Goal: Information Seeking & Learning: Learn about a topic

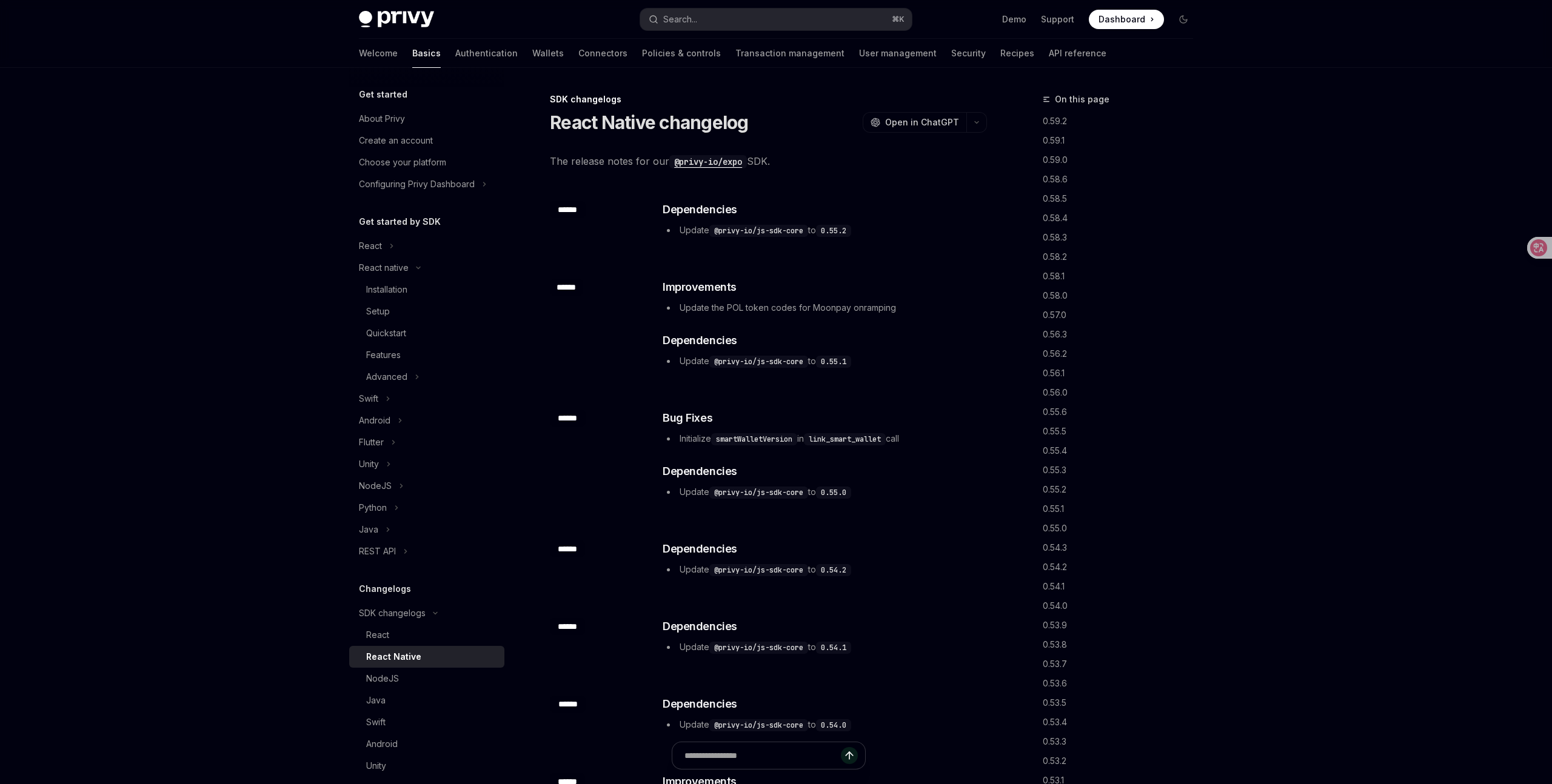
drag, startPoint x: 396, startPoint y: 638, endPoint x: 462, endPoint y: 584, distance: 85.3
click at [396, 638] on div "React" at bounding box center [432, 635] width 131 height 15
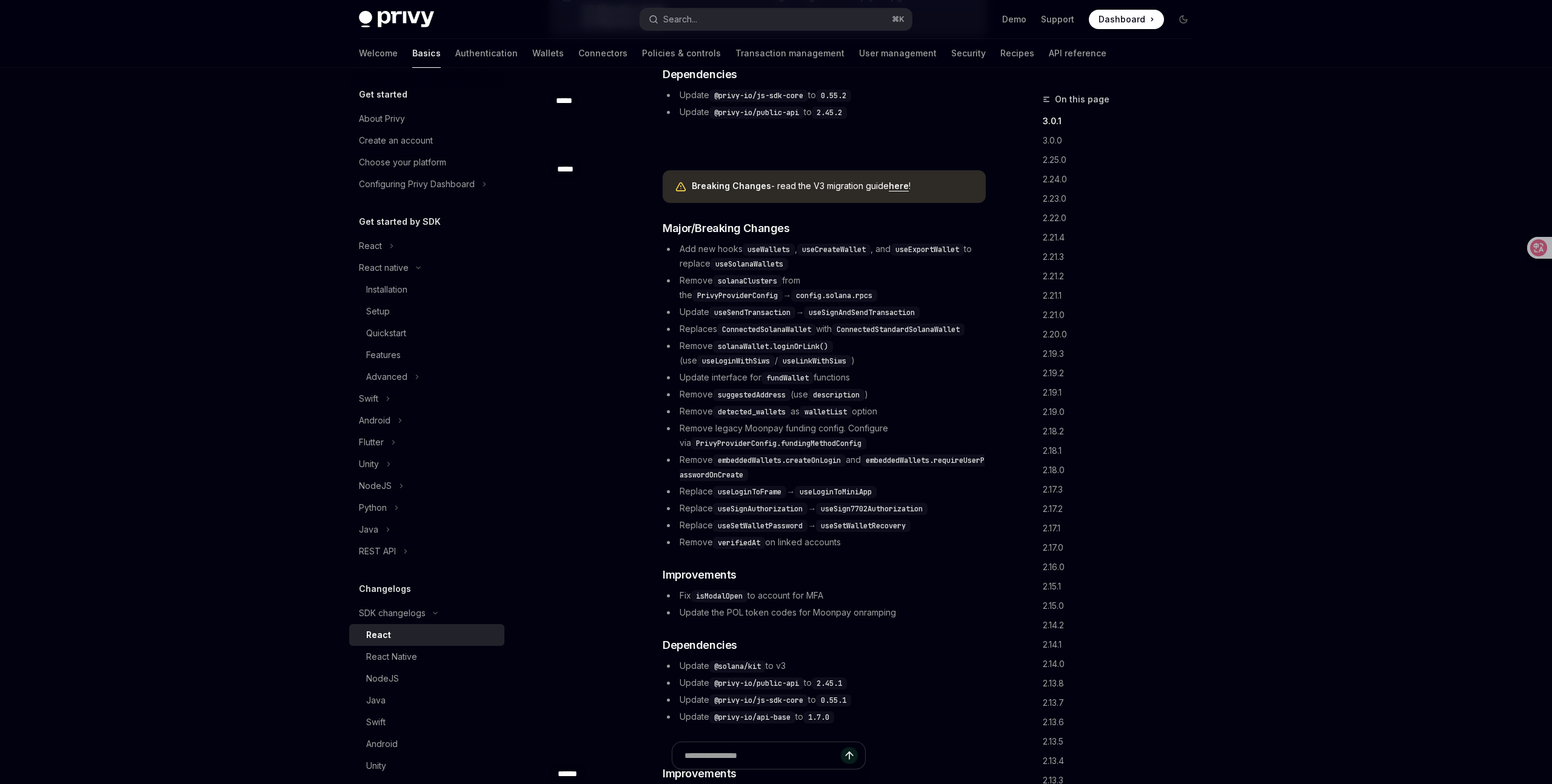
scroll to position [171, 0]
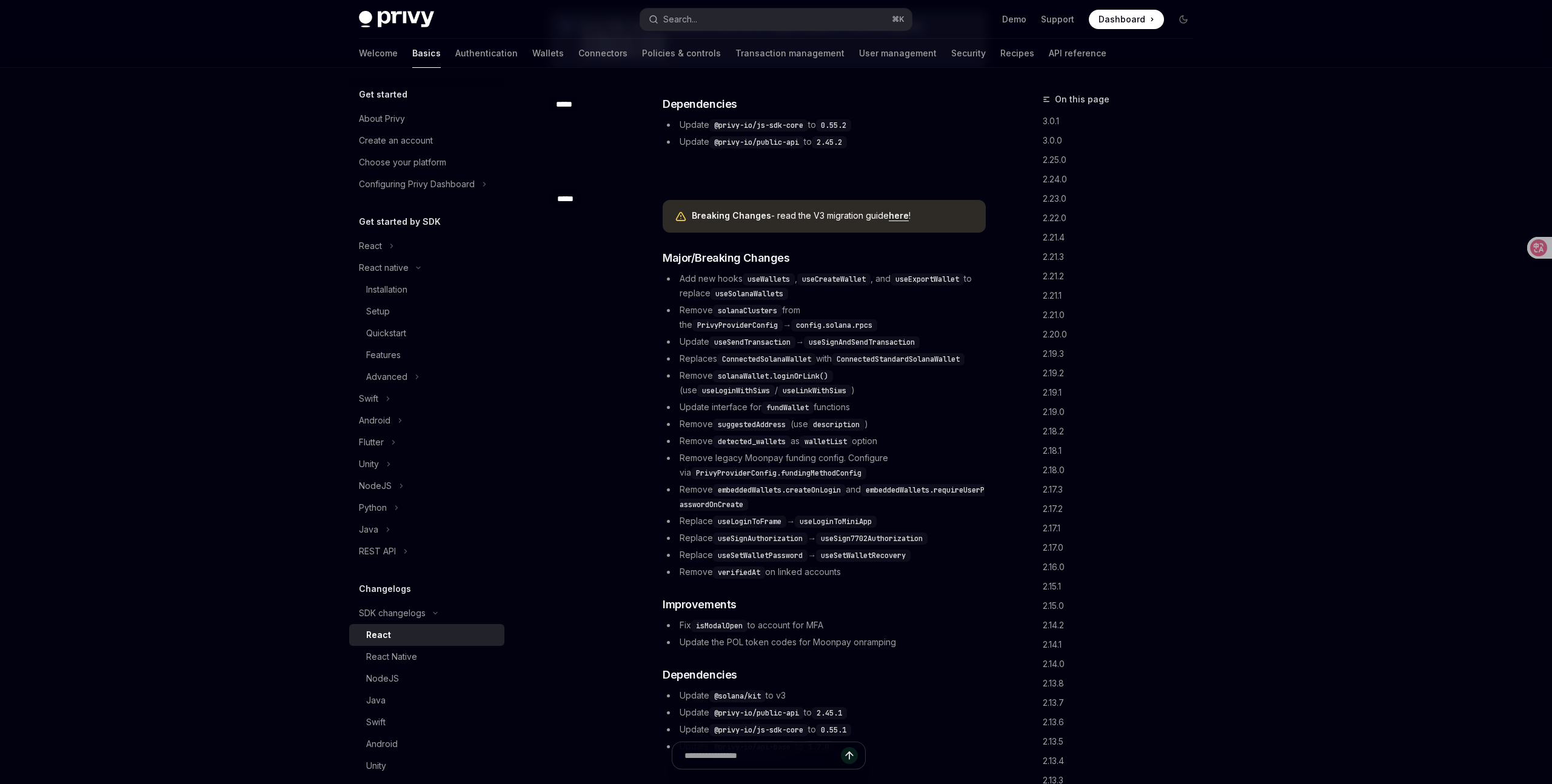
click at [935, 280] on code "useExportWallet" at bounding box center [927, 280] width 73 height 12
click at [955, 278] on code "useExportWallet" at bounding box center [927, 280] width 73 height 12
click at [758, 298] on code "useSolanaWallets" at bounding box center [749, 294] width 78 height 12
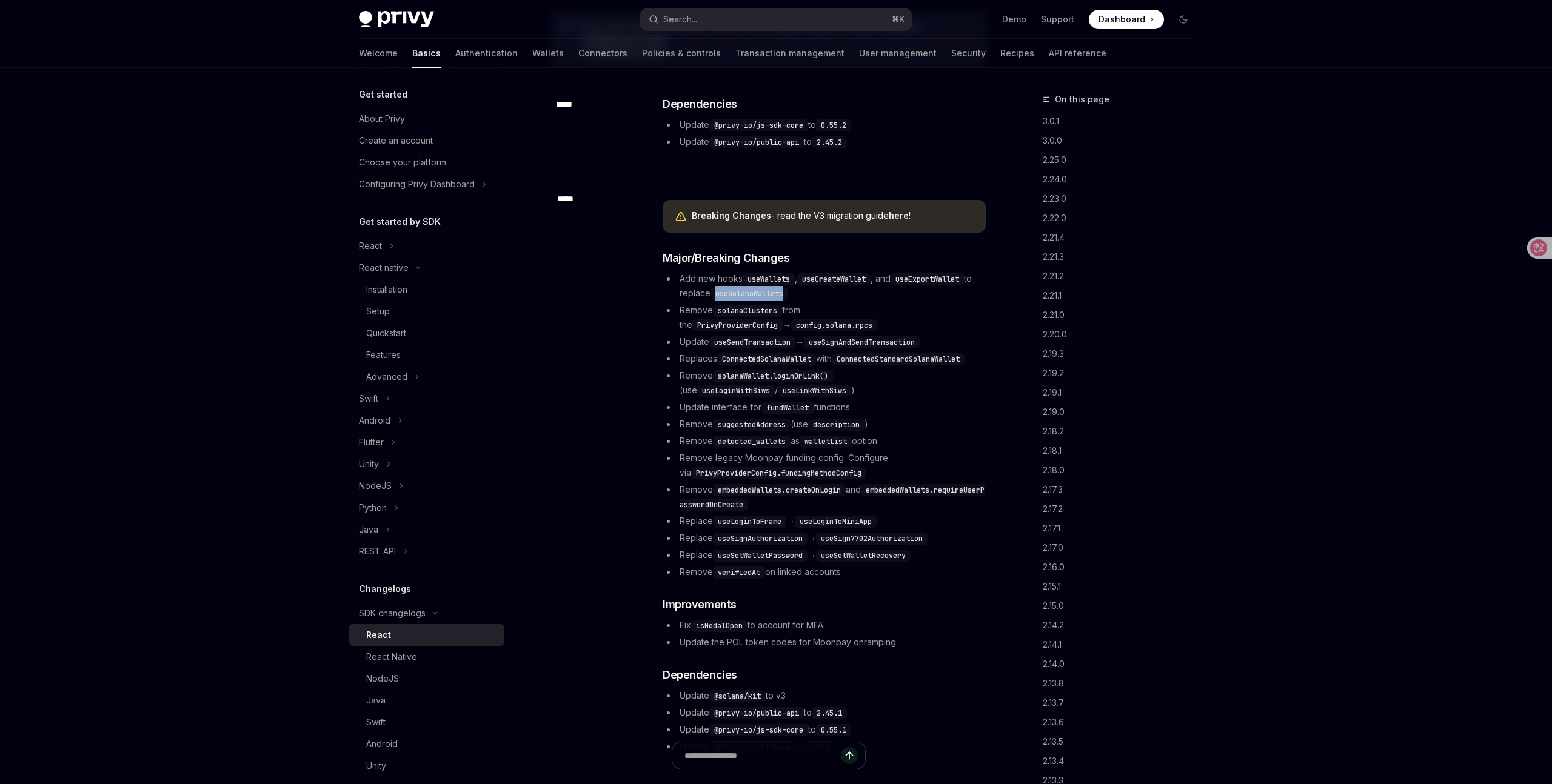
click at [758, 298] on code "useSolanaWallets" at bounding box center [749, 294] width 78 height 12
click at [901, 303] on li "Remove solanaClusters from the PrivyProviderConfig → config.solana.rpcs" at bounding box center [824, 317] width 323 height 29
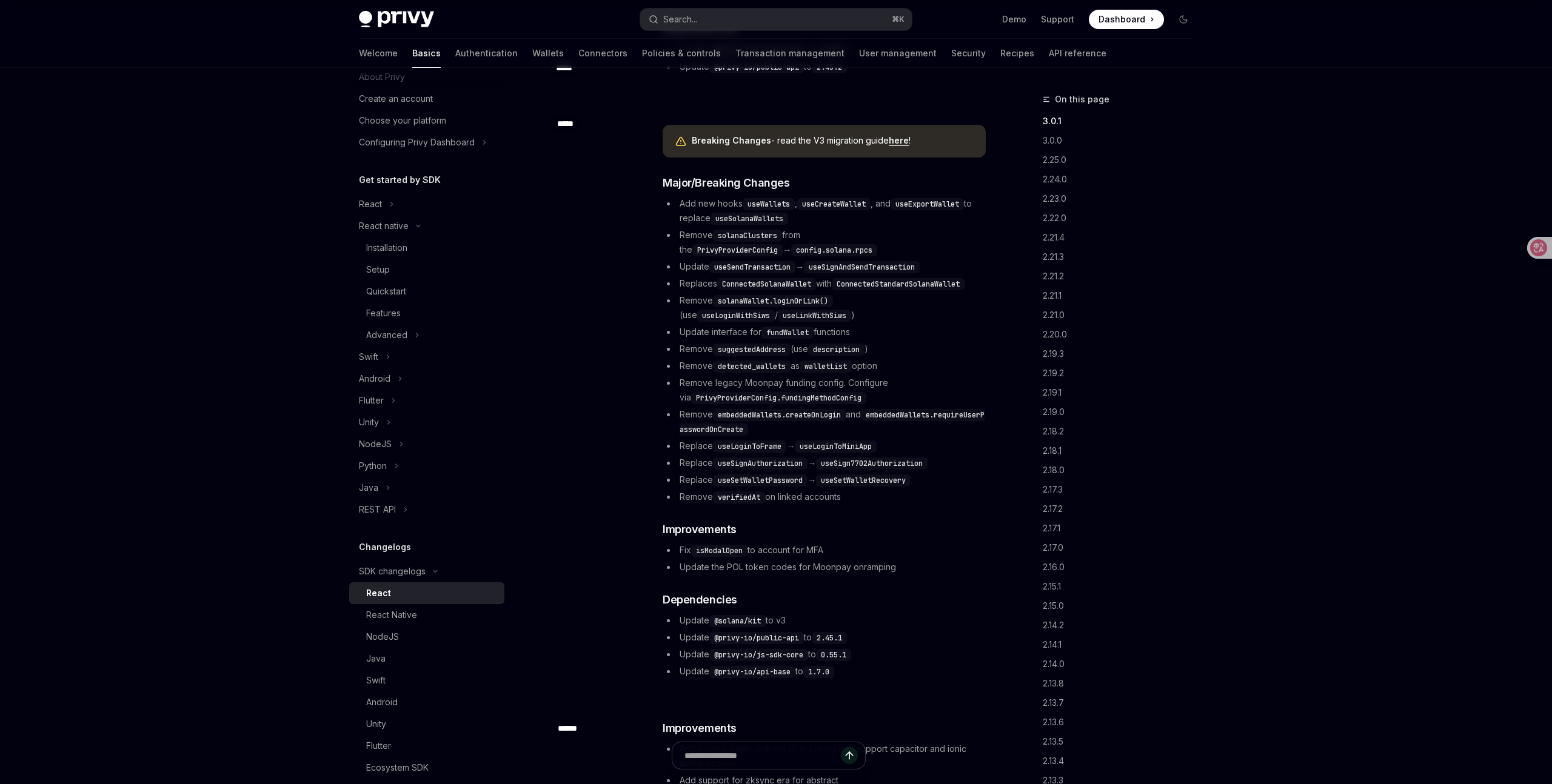
scroll to position [242, 0]
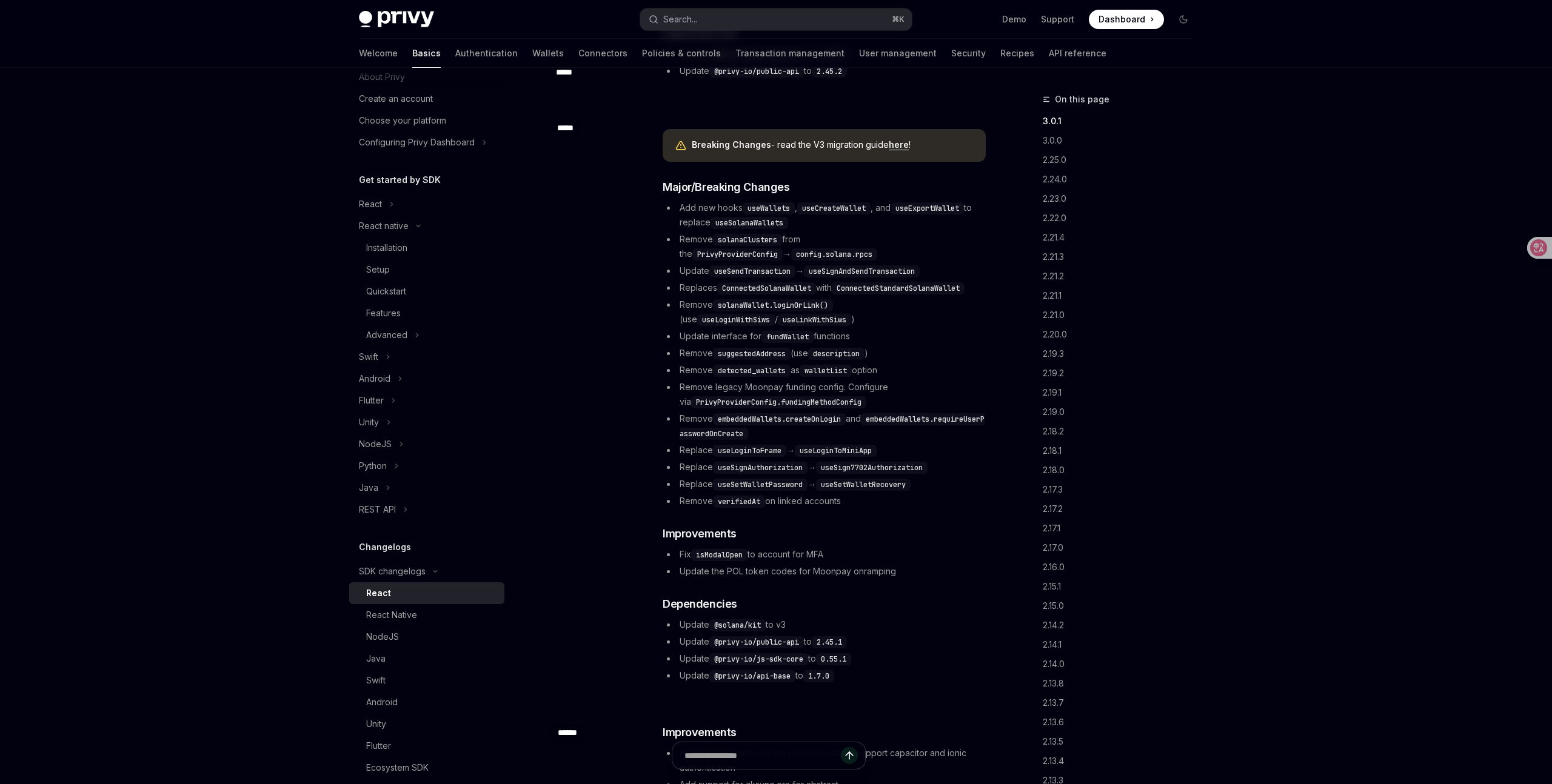
click at [736, 273] on code "useSendTransaction" at bounding box center [752, 272] width 86 height 12
click at [758, 276] on code "useSendTransaction" at bounding box center [752, 272] width 86 height 12
click at [810, 315] on li "Remove solanaWallet.loginOrLink() (use useLoginWithSiws / useLinkWithSiws )" at bounding box center [824, 312] width 323 height 29
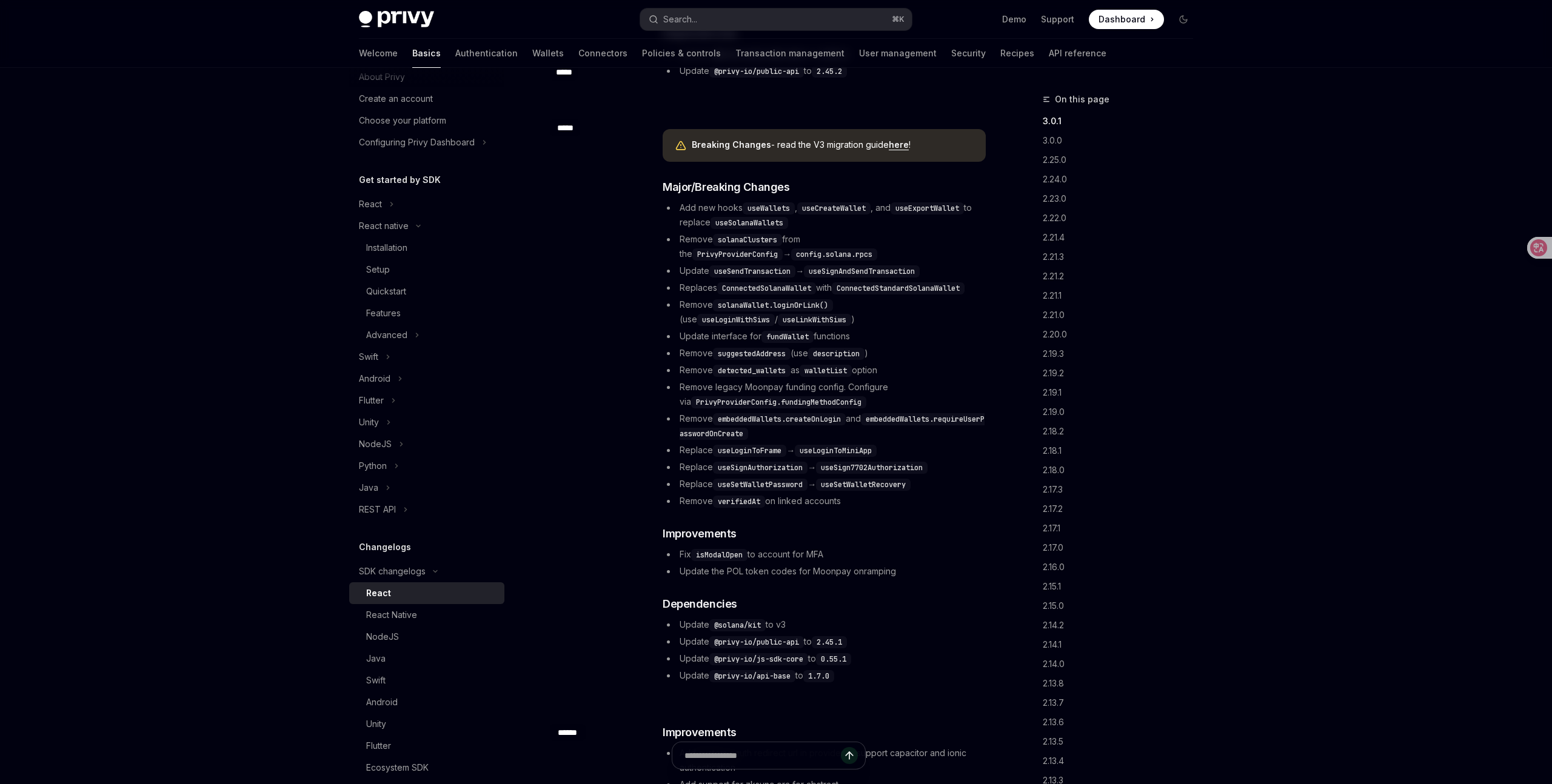
click at [760, 270] on code "useSendTransaction" at bounding box center [752, 272] width 86 height 12
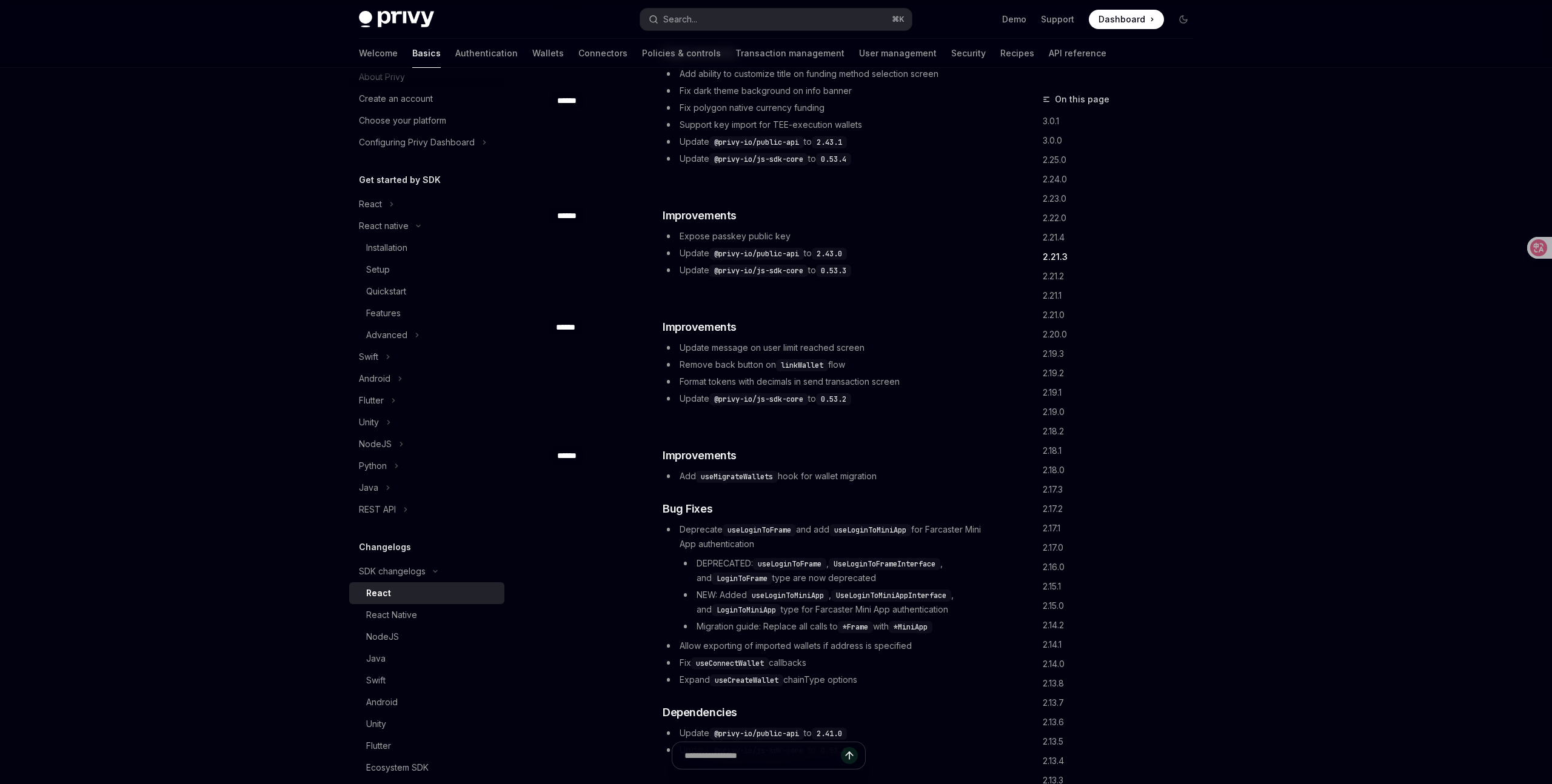
scroll to position [2217, 0]
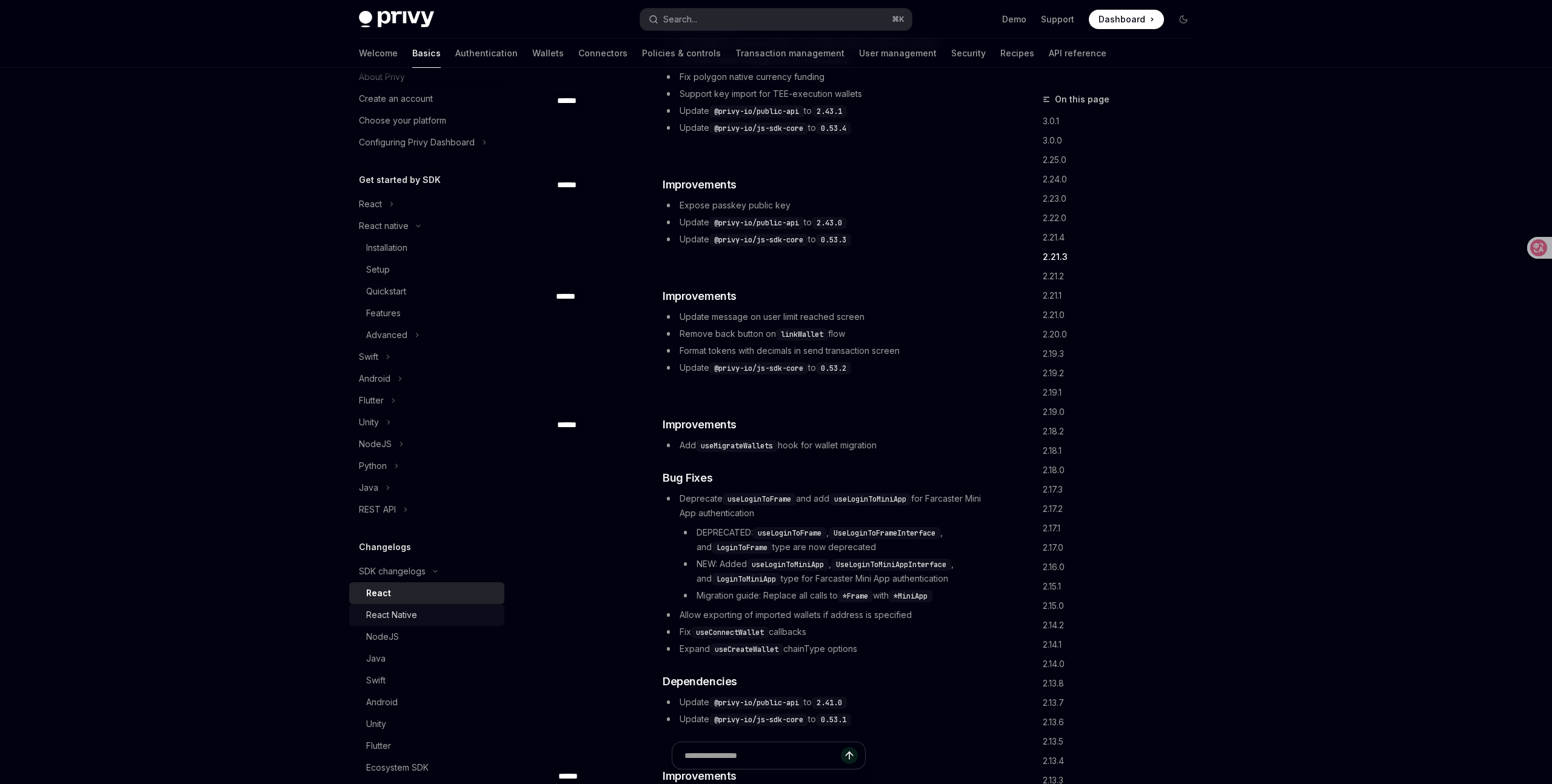
click at [400, 623] on link "React Native" at bounding box center [426, 615] width 155 height 22
click at [406, 619] on div "React Native" at bounding box center [392, 615] width 51 height 15
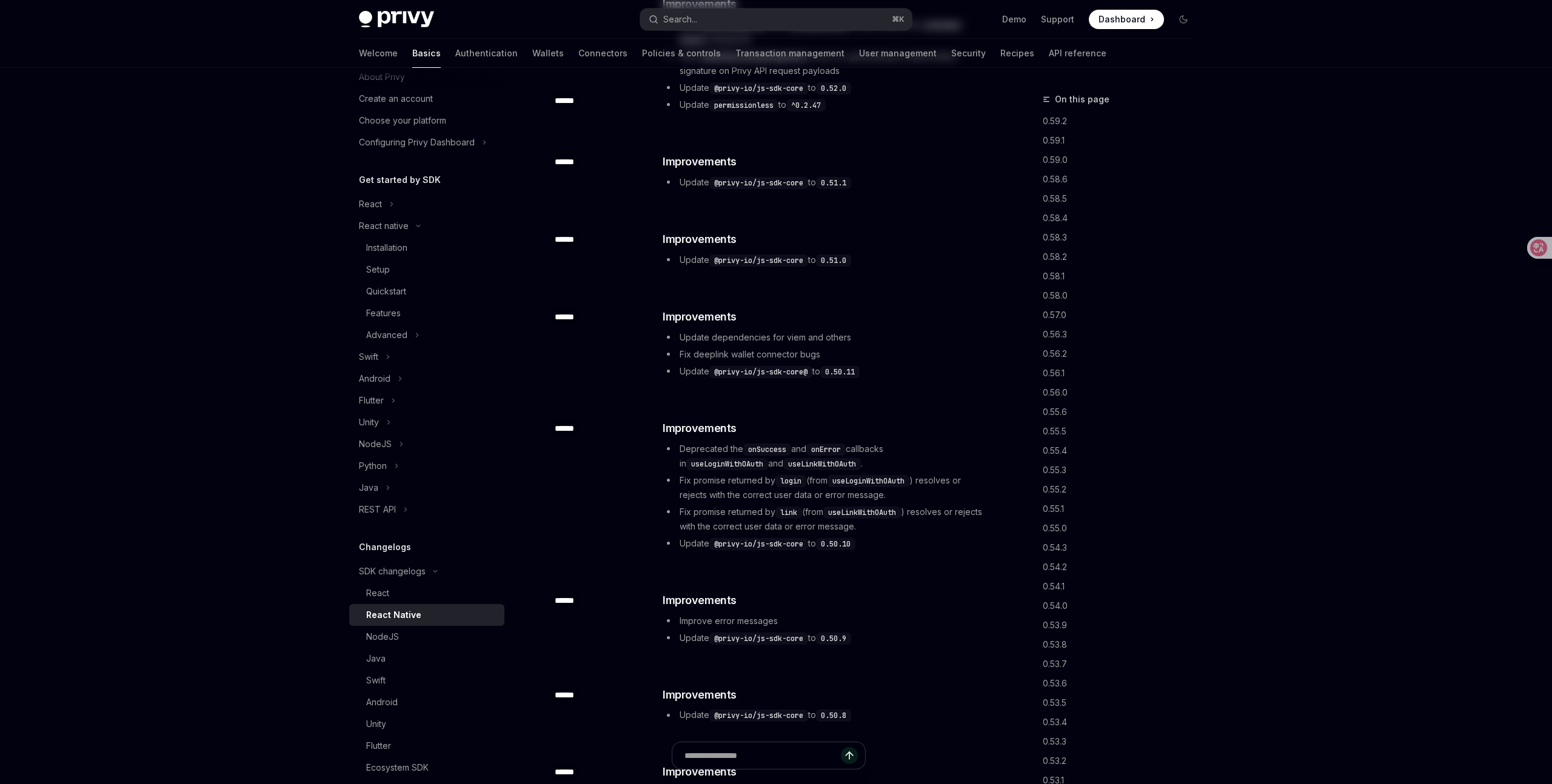
click at [409, 615] on div "React Native" at bounding box center [393, 615] width 55 height 15
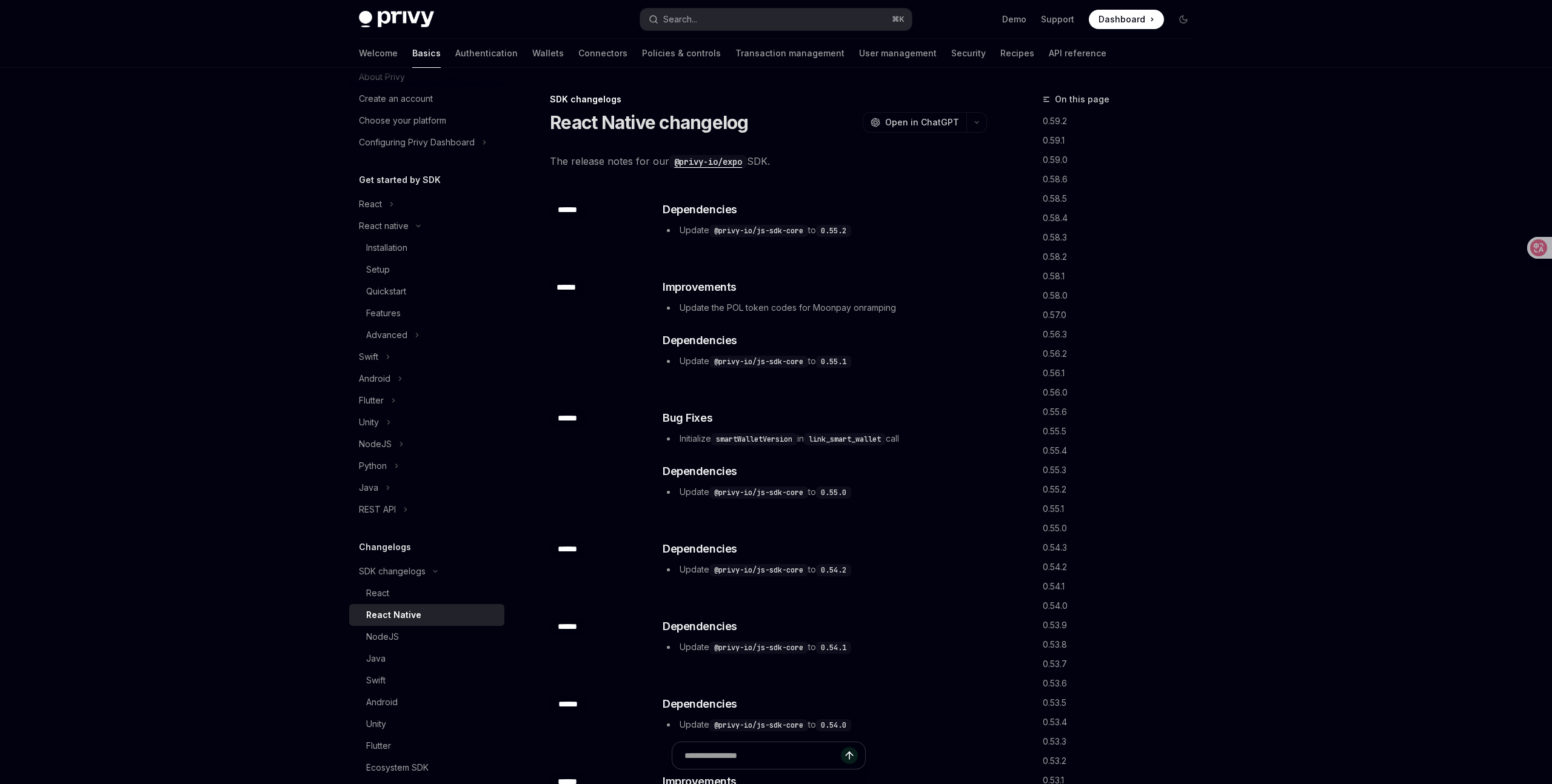
type textarea "*"
